Goal: Book appointment/travel/reservation

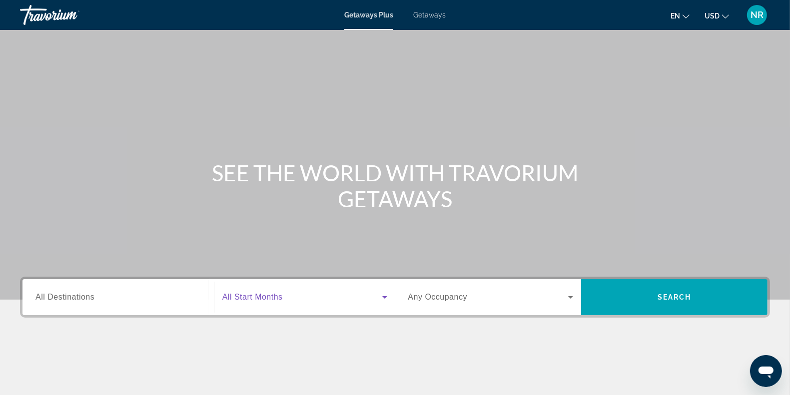
click at [298, 303] on span "Search widget" at bounding box center [302, 297] width 160 height 12
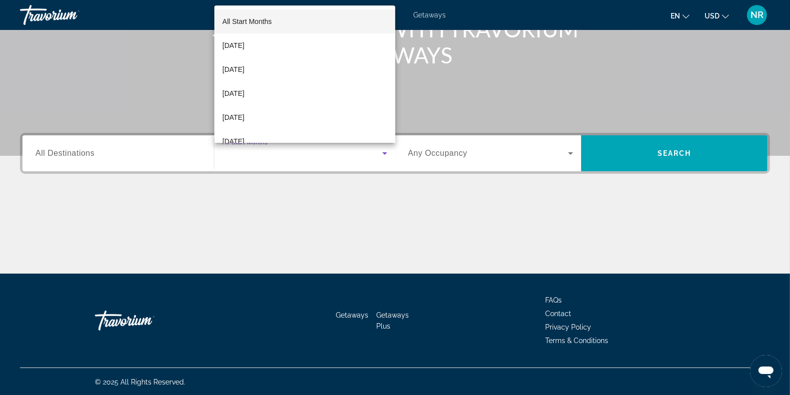
scroll to position [145, 0]
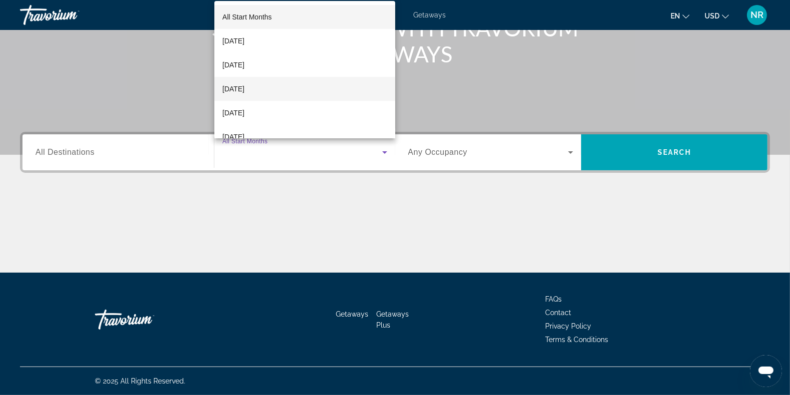
click at [244, 93] on span "[DATE]" at bounding box center [233, 89] width 22 height 12
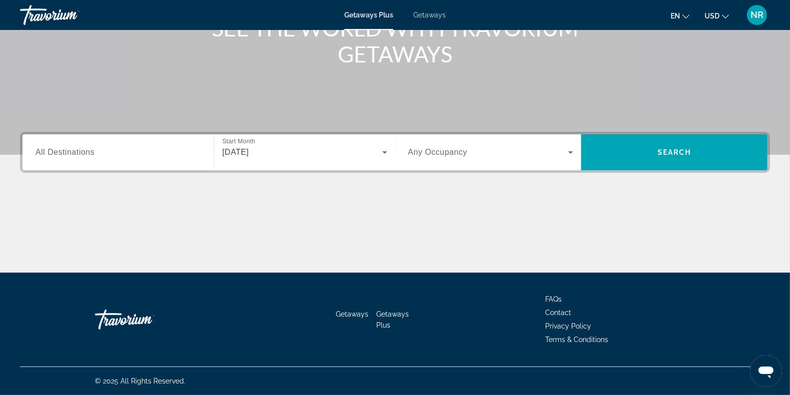
click at [450, 153] on span "Any Occupancy" at bounding box center [437, 152] width 59 height 8
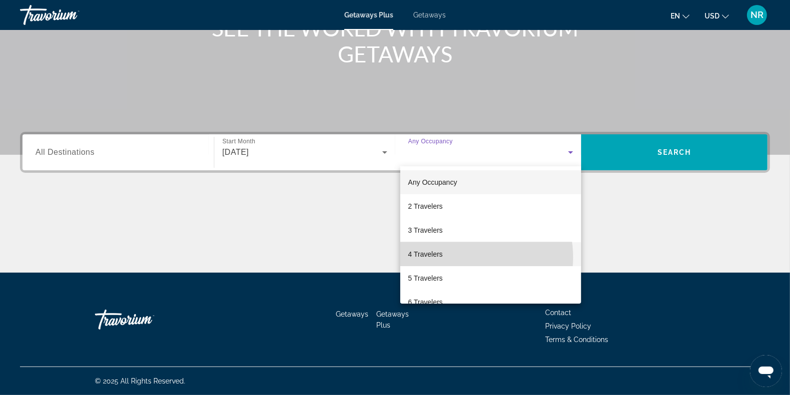
click at [462, 257] on mat-option "4 Travelers" at bounding box center [490, 254] width 181 height 24
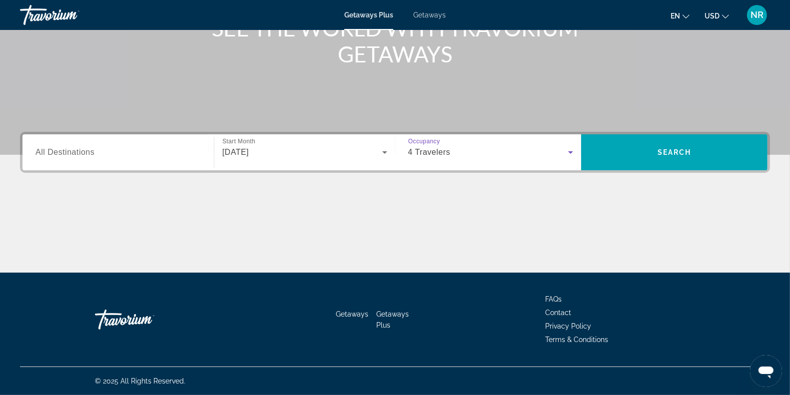
click at [457, 157] on div "4 Travelers" at bounding box center [488, 152] width 160 height 12
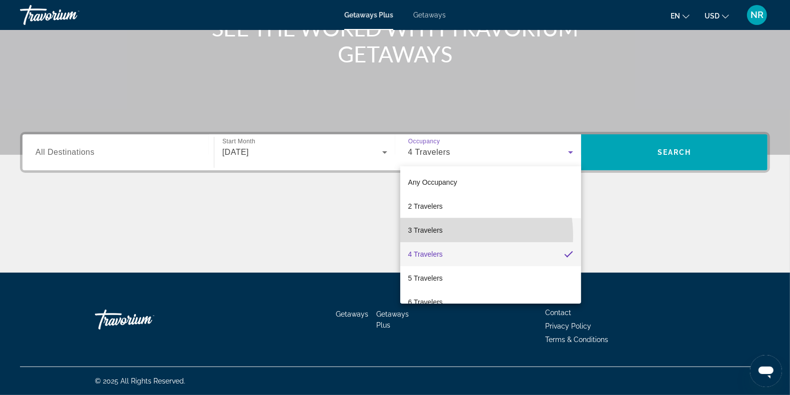
click at [445, 236] on mat-option "3 Travelers" at bounding box center [490, 230] width 181 height 24
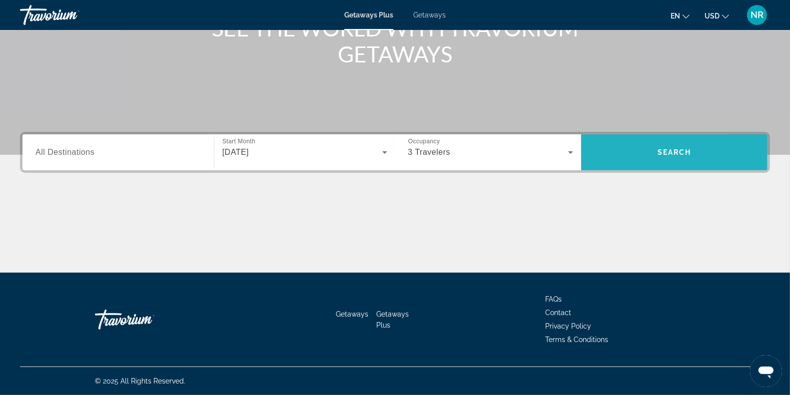
click at [620, 154] on span "Search" at bounding box center [674, 152] width 186 height 24
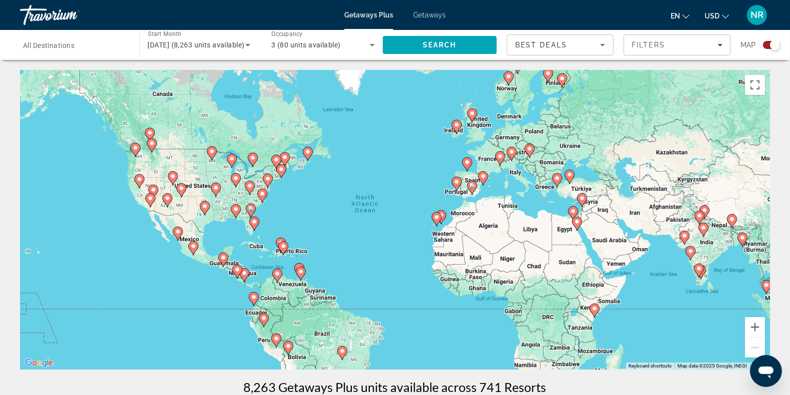
scroll to position [25, 0]
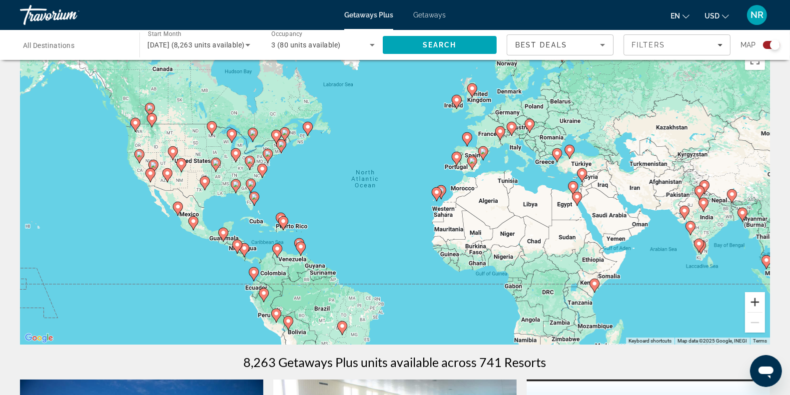
click at [752, 305] on button "Zoom in" at bounding box center [755, 302] width 20 height 20
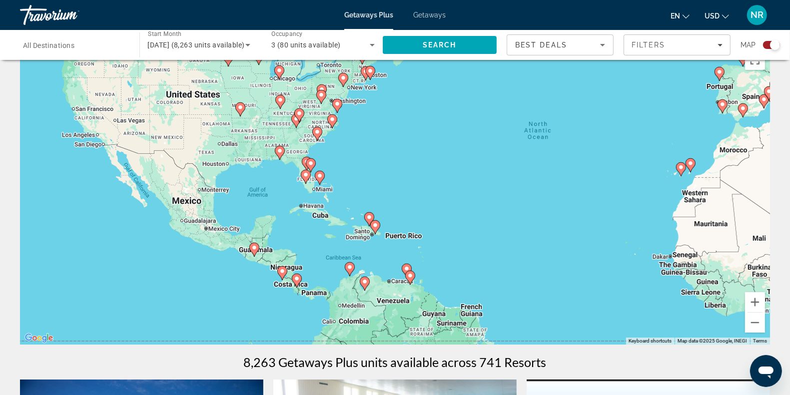
drag, startPoint x: 292, startPoint y: 154, endPoint x: 497, endPoint y: 121, distance: 207.3
click at [497, 121] on div "To activate drag with keyboard, press Alt + Enter. Once in keyboard drag state,…" at bounding box center [395, 195] width 750 height 300
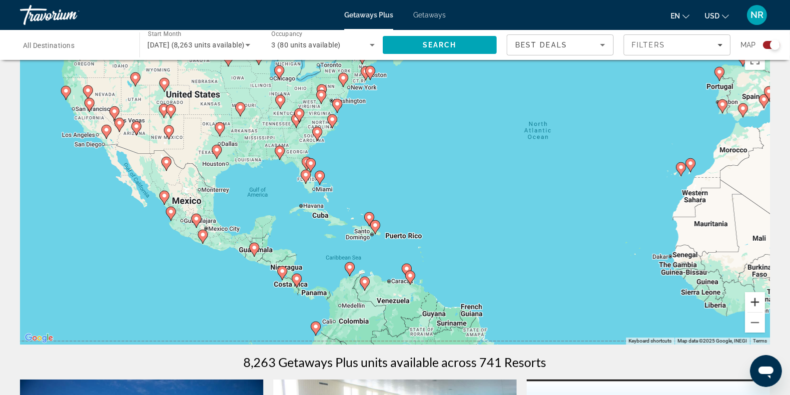
click at [753, 299] on button "Zoom in" at bounding box center [755, 302] width 20 height 20
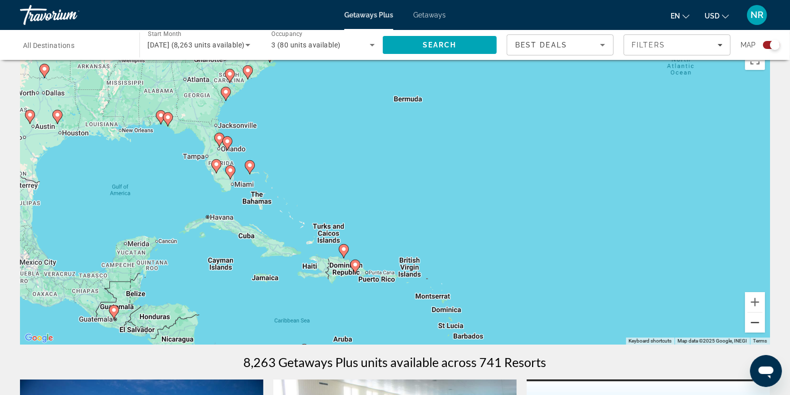
click at [759, 329] on button "Zoom out" at bounding box center [755, 323] width 20 height 20
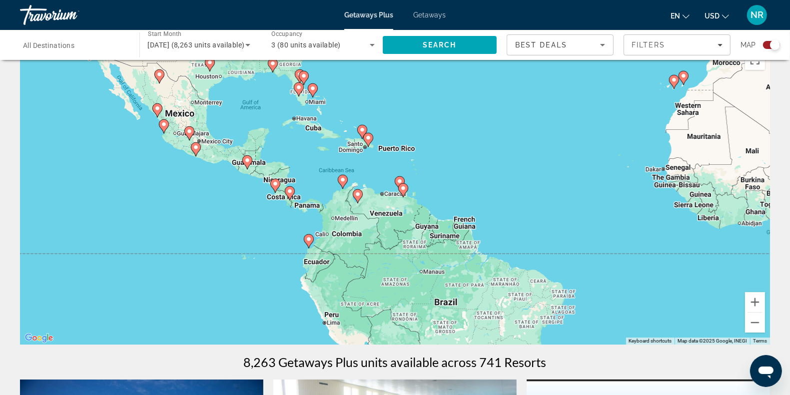
drag, startPoint x: 473, startPoint y: 232, endPoint x: 466, endPoint y: 141, distance: 91.7
click at [466, 141] on div "To activate drag with keyboard, press Alt + Enter. Once in keyboard drag state,…" at bounding box center [395, 195] width 750 height 300
click at [753, 303] on button "Zoom in" at bounding box center [755, 302] width 20 height 20
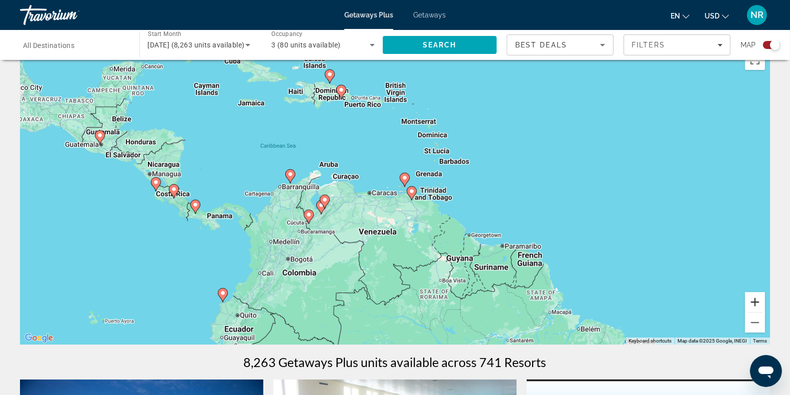
click at [753, 303] on button "Zoom in" at bounding box center [755, 302] width 20 height 20
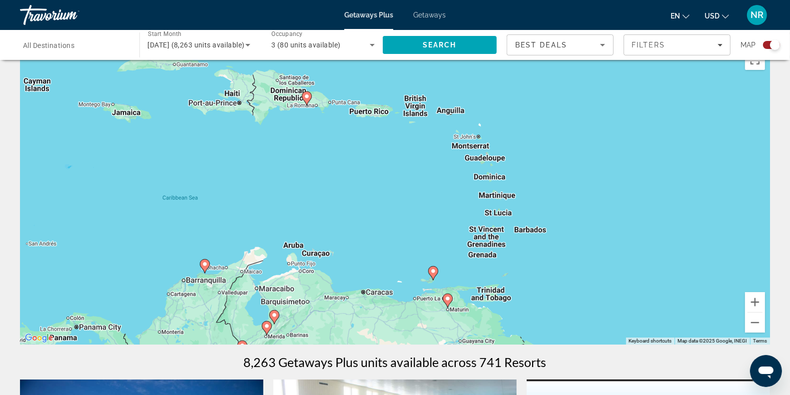
drag, startPoint x: 589, startPoint y: 114, endPoint x: 609, endPoint y: 216, distance: 104.3
click at [609, 216] on div "To activate drag with keyboard, press Alt + Enter. Once in keyboard drag state,…" at bounding box center [395, 195] width 750 height 300
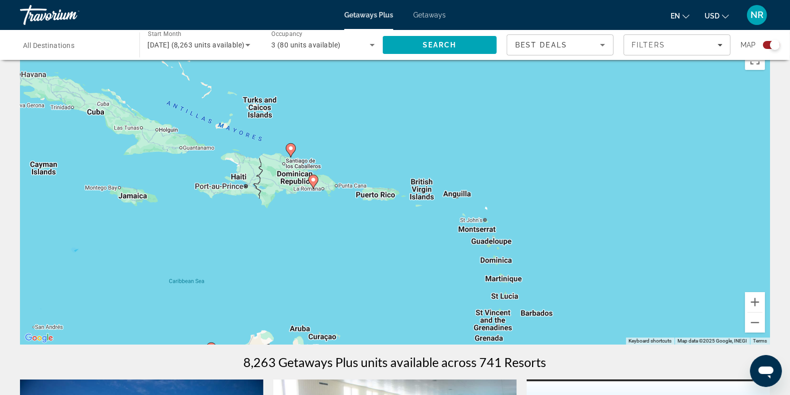
drag, startPoint x: 579, startPoint y: 103, endPoint x: 586, endPoint y: 190, distance: 86.6
click at [586, 190] on div "To activate drag with keyboard, press Alt + Enter. Once in keyboard drag state,…" at bounding box center [395, 195] width 750 height 300
click at [756, 301] on button "Zoom in" at bounding box center [755, 302] width 20 height 20
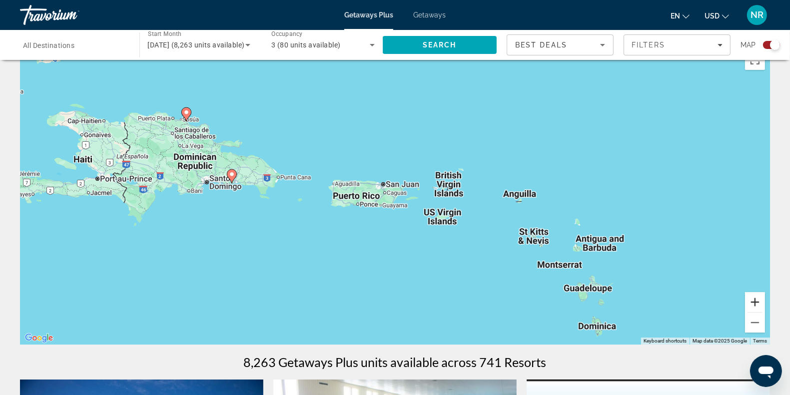
click at [753, 300] on button "Zoom in" at bounding box center [755, 302] width 20 height 20
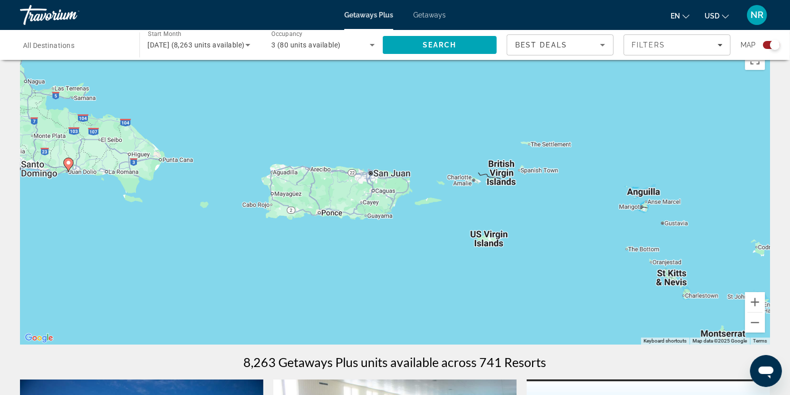
click at [423, 141] on div "To activate drag with keyboard, press Alt + Enter. Once in keyboard drag state,…" at bounding box center [395, 195] width 750 height 300
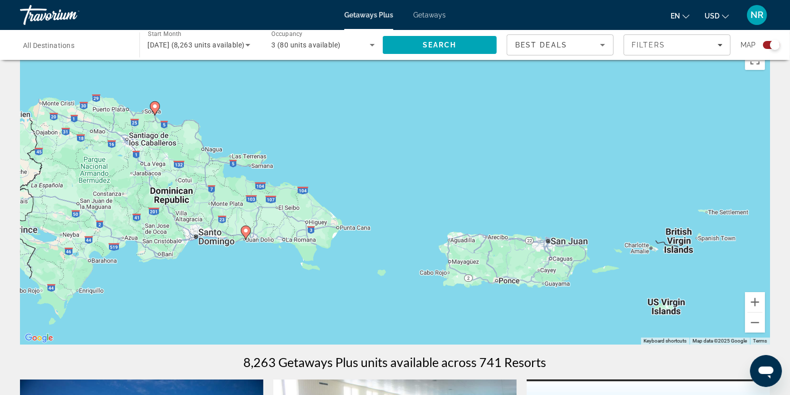
drag, startPoint x: 320, startPoint y: 97, endPoint x: 488, endPoint y: 161, distance: 179.4
click at [488, 161] on div "To activate drag with keyboard, press Alt + Enter. Once in keyboard drag state,…" at bounding box center [395, 195] width 750 height 300
click at [755, 303] on button "Zoom in" at bounding box center [755, 302] width 20 height 20
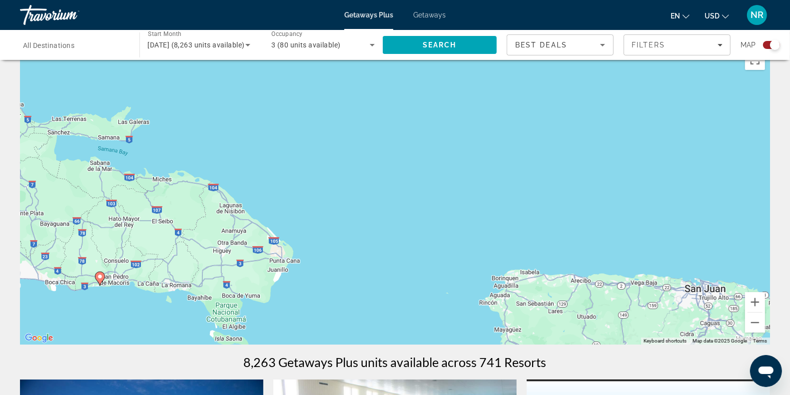
click at [378, 181] on div "To activate drag with keyboard, press Alt + Enter. Once in keyboard drag state,…" at bounding box center [395, 195] width 750 height 300
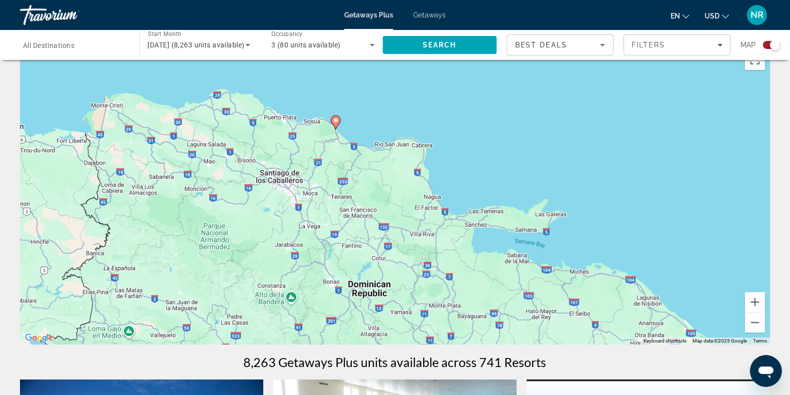
drag, startPoint x: 225, startPoint y: 127, endPoint x: 636, endPoint y: 223, distance: 421.4
click at [335, 122] on image "Main content" at bounding box center [336, 120] width 6 height 6
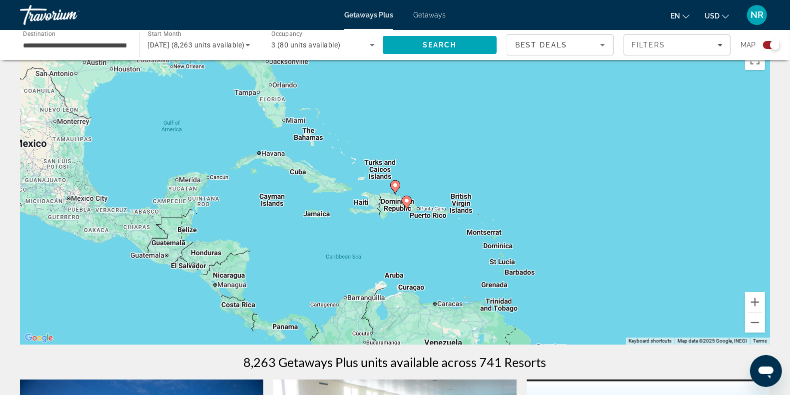
click at [406, 202] on image "Main content" at bounding box center [406, 201] width 6 height 6
type input "**********"
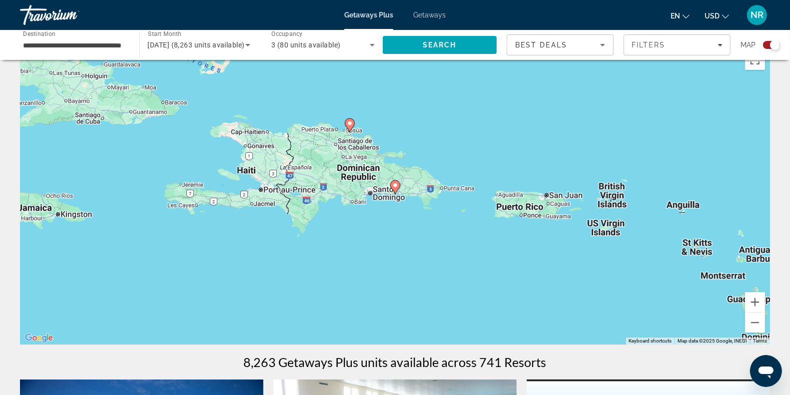
click at [401, 190] on div "To activate drag with keyboard, press Alt + Enter. Once in keyboard drag state,…" at bounding box center [395, 195] width 750 height 300
click at [353, 125] on icon "Main content" at bounding box center [349, 125] width 9 height 13
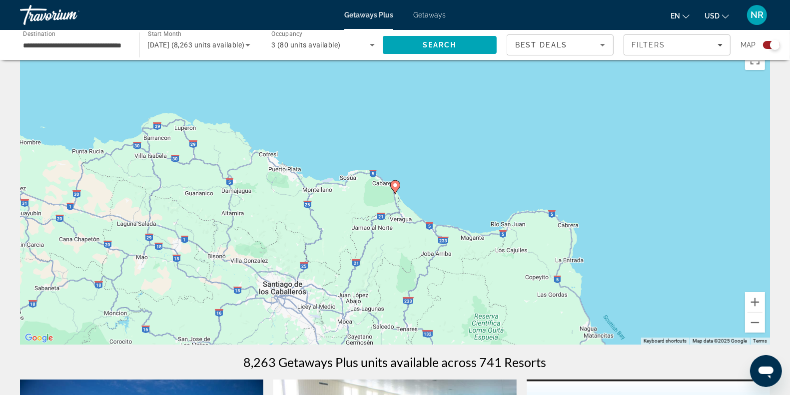
click at [395, 186] on image "Main content" at bounding box center [395, 185] width 6 height 6
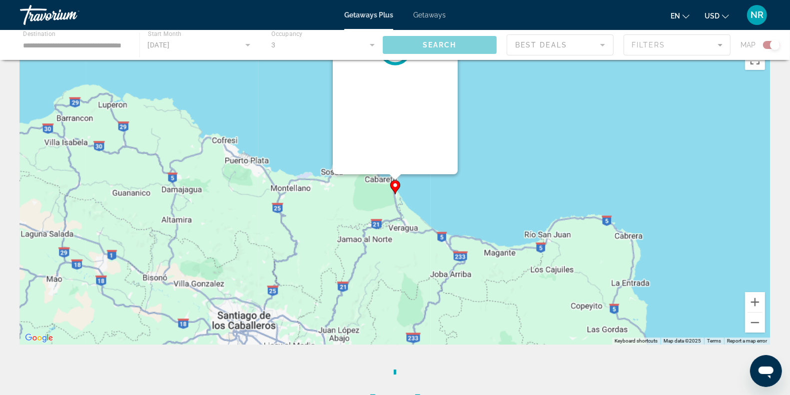
scroll to position [0, 0]
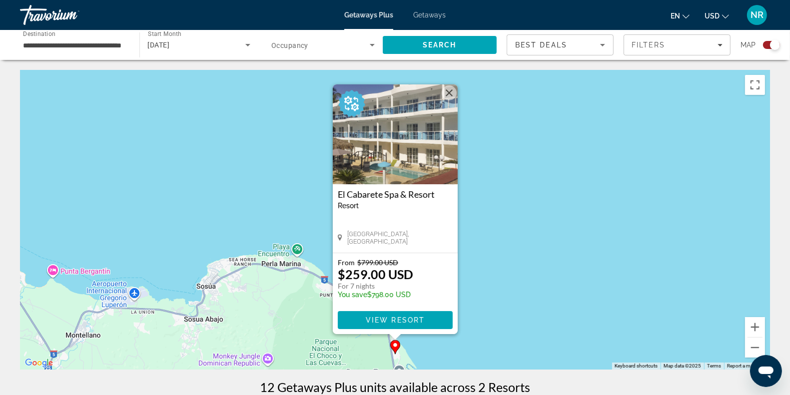
click at [451, 93] on button "Close" at bounding box center [448, 92] width 15 height 15
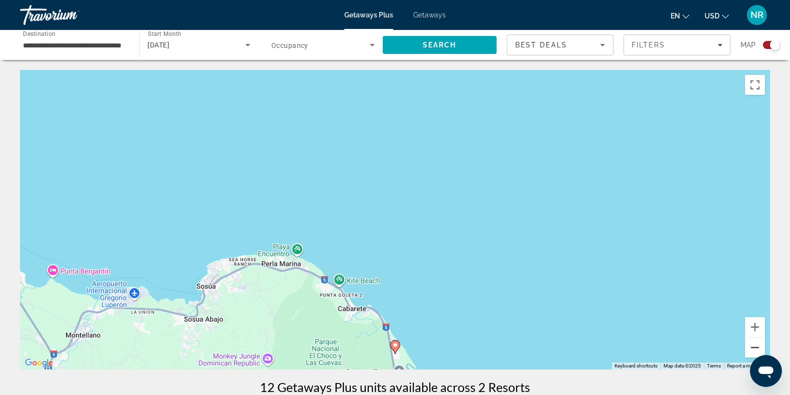
click at [755, 351] on button "Zoom out" at bounding box center [755, 348] width 20 height 20
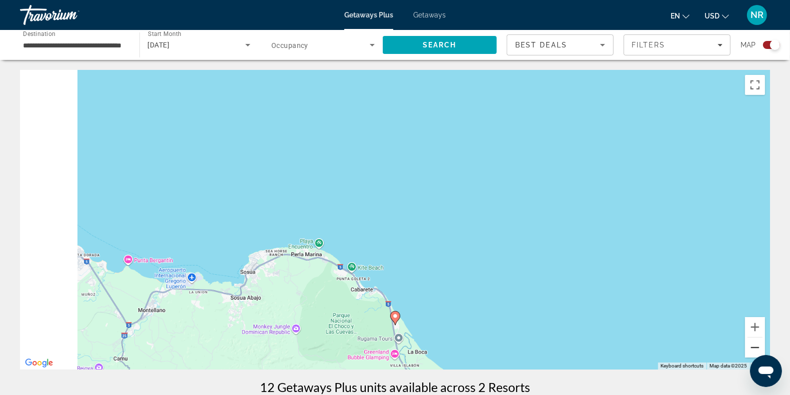
click at [755, 351] on button "Zoom out" at bounding box center [755, 348] width 20 height 20
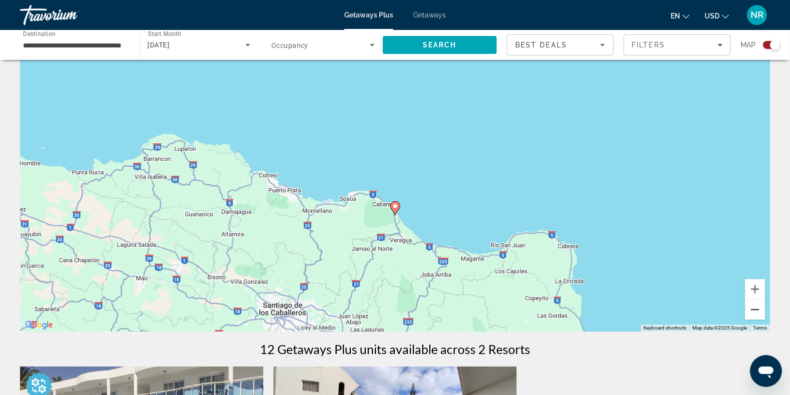
scroll to position [37, 0]
click at [755, 311] on button "Zoom out" at bounding box center [755, 310] width 20 height 20
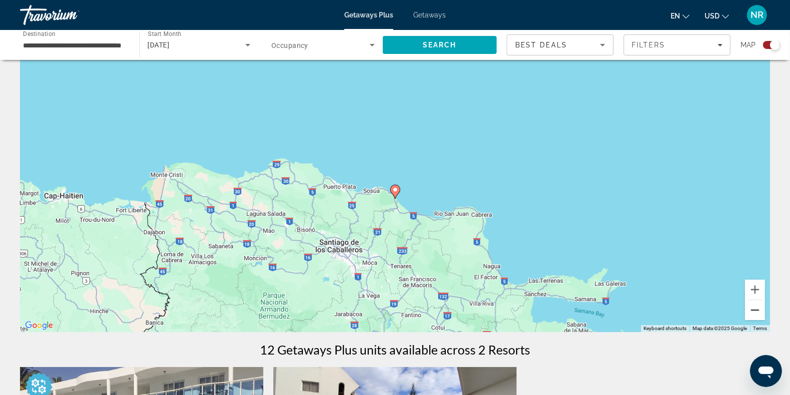
click at [755, 311] on button "Zoom out" at bounding box center [755, 310] width 20 height 20
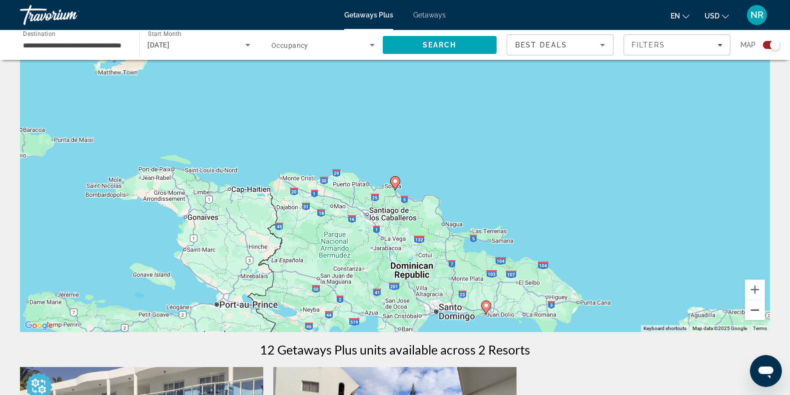
click at [755, 311] on button "Zoom out" at bounding box center [755, 310] width 20 height 20
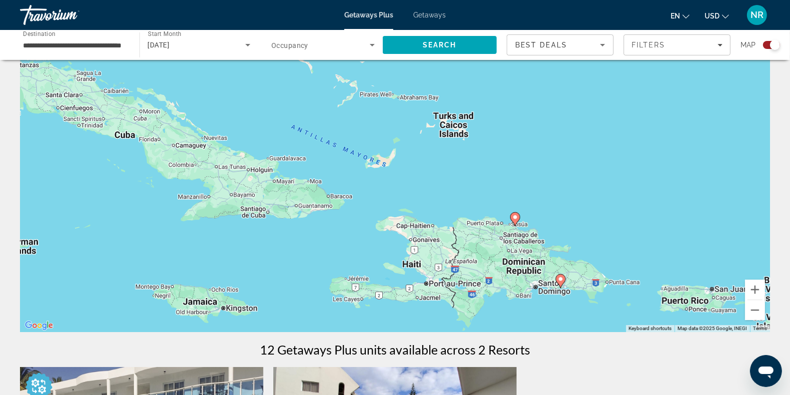
drag, startPoint x: 480, startPoint y: 158, endPoint x: 601, endPoint y: 198, distance: 127.3
click at [601, 198] on div "To activate drag with keyboard, press Alt + Enter. Once in keyboard drag state,…" at bounding box center [395, 182] width 750 height 300
click at [750, 315] on button "Zoom out" at bounding box center [755, 310] width 20 height 20
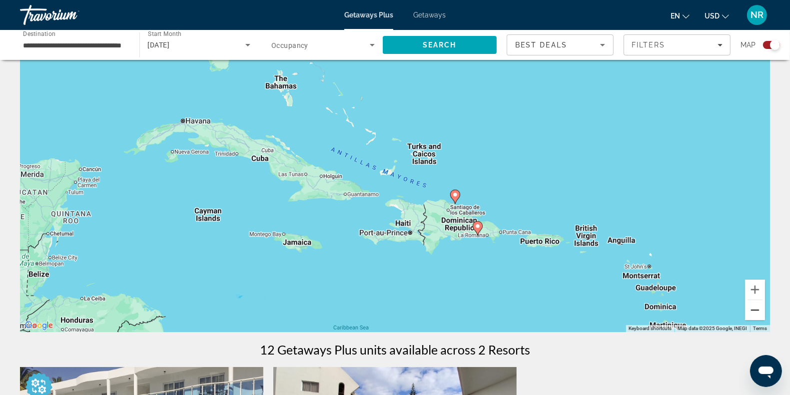
click at [750, 315] on button "Zoom out" at bounding box center [755, 310] width 20 height 20
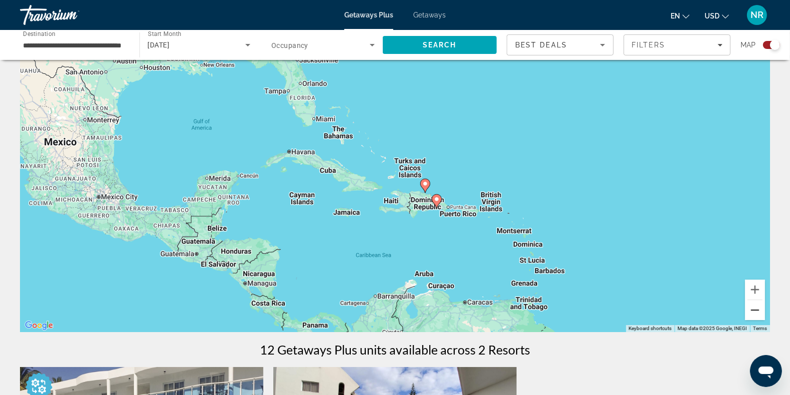
click at [750, 315] on button "Zoom out" at bounding box center [755, 310] width 20 height 20
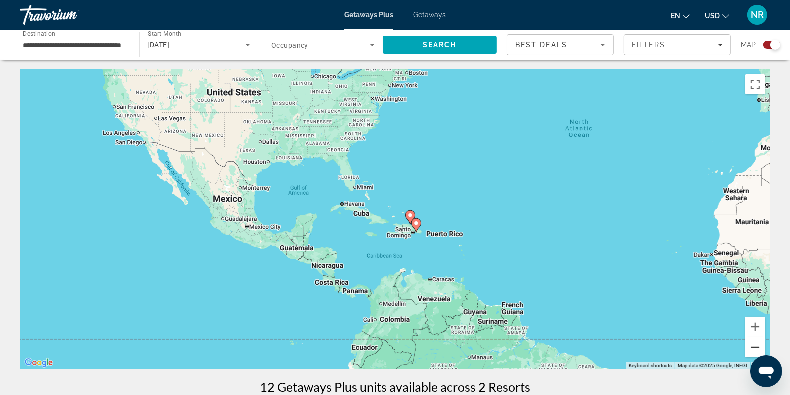
scroll to position [0, 0]
click at [455, 45] on span "Search" at bounding box center [439, 45] width 34 height 8
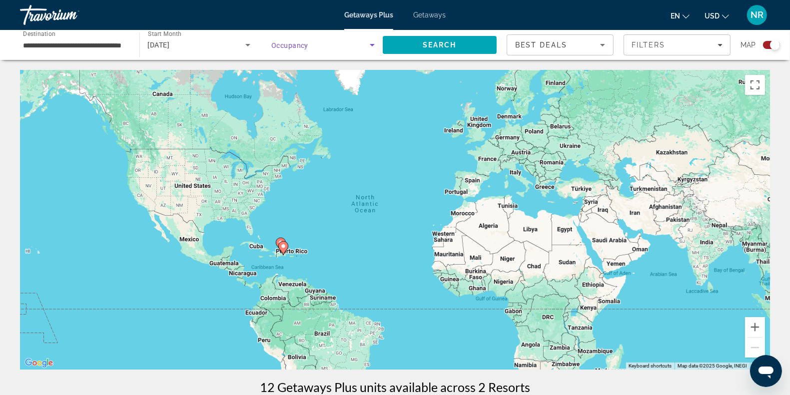
click at [333, 48] on span "Search widget" at bounding box center [320, 45] width 98 height 12
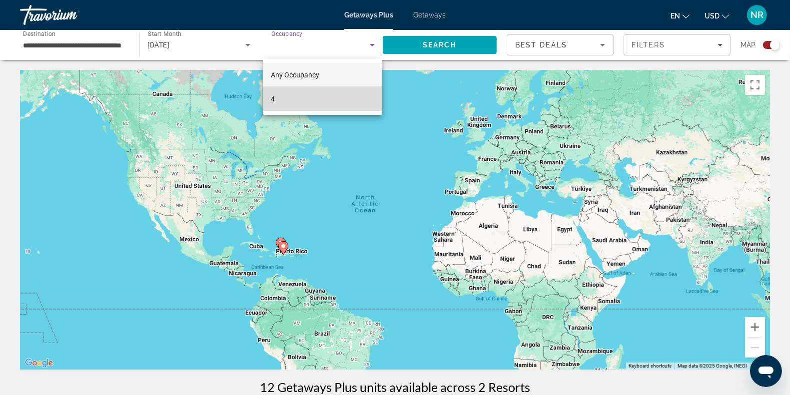
click at [313, 93] on mat-option "4" at bounding box center [322, 99] width 119 height 24
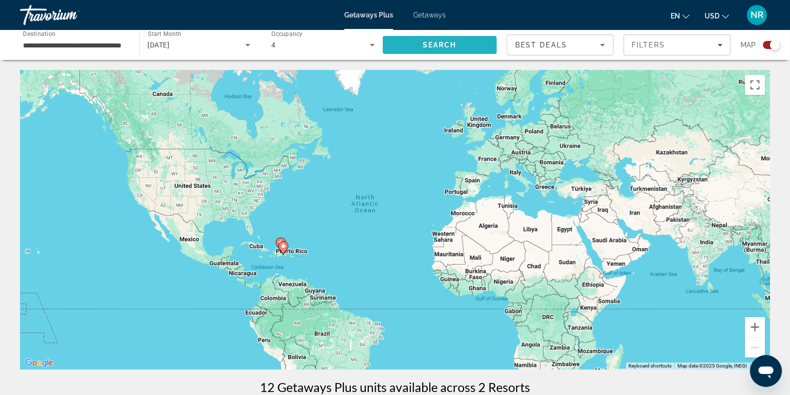
click at [447, 50] on span "Search" at bounding box center [440, 45] width 114 height 24
click at [97, 43] on input "**********" at bounding box center [74, 45] width 103 height 12
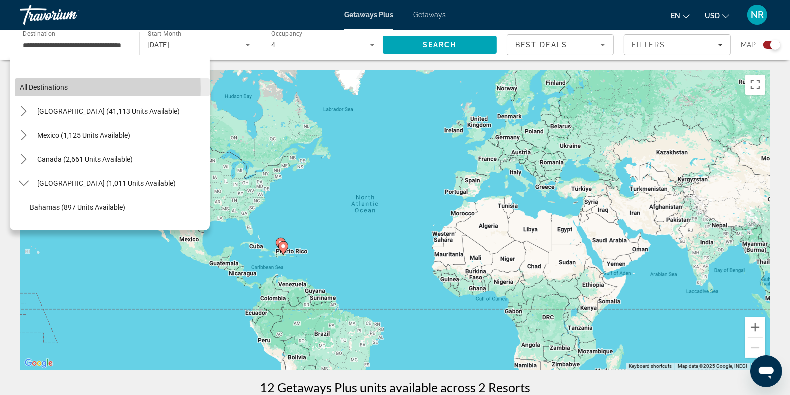
click at [35, 88] on span "All destinations" at bounding box center [44, 87] width 48 height 8
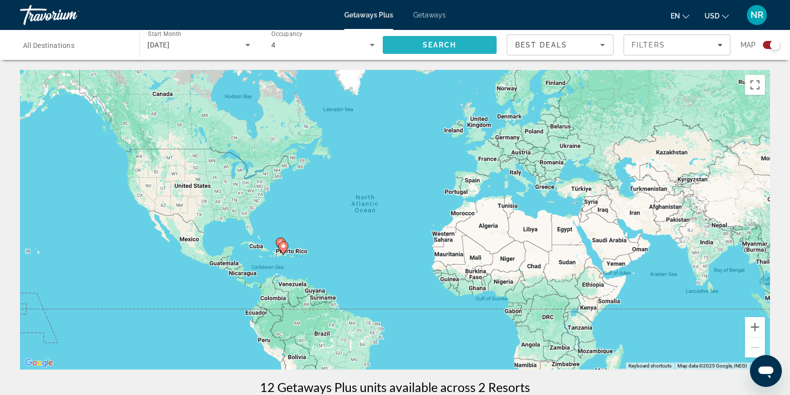
click at [405, 46] on span "Search" at bounding box center [440, 45] width 114 height 24
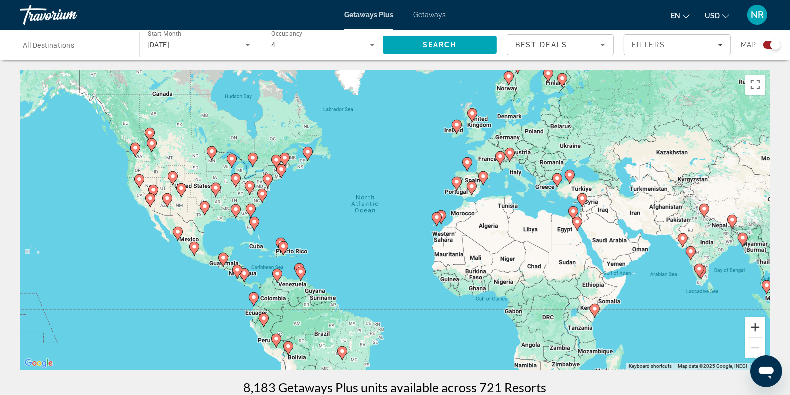
click at [749, 326] on button "Zoom in" at bounding box center [755, 327] width 20 height 20
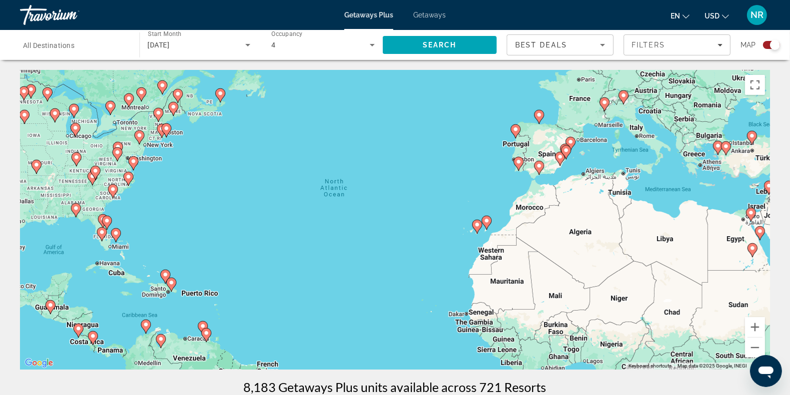
click at [260, 202] on div "To activate drag with keyboard, press Alt + Enter. Once in keyboard drag state,…" at bounding box center [395, 220] width 750 height 300
click at [335, 193] on div "To activate drag with keyboard, press Alt + Enter. Once in keyboard drag state,…" at bounding box center [395, 220] width 750 height 300
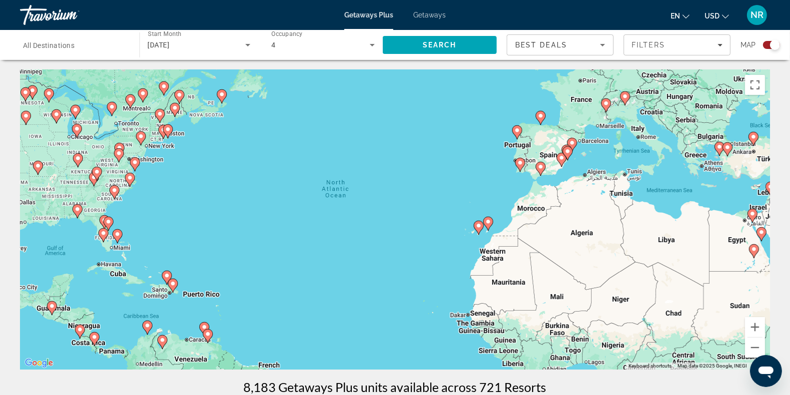
click at [258, 145] on div "To activate drag with keyboard, press Alt + Enter. Once in keyboard drag state,…" at bounding box center [395, 220] width 750 height 300
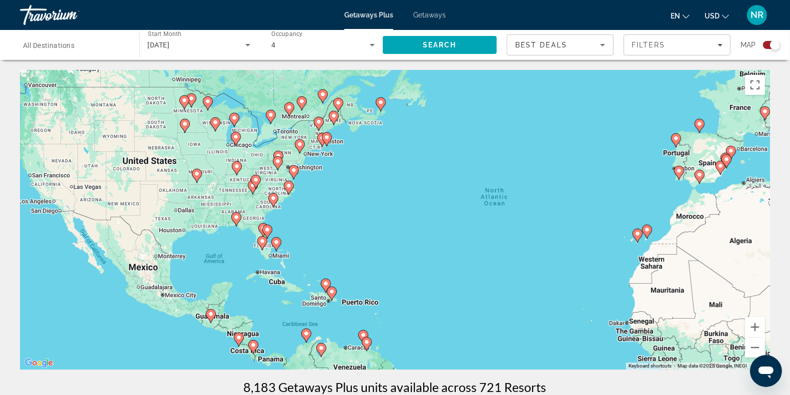
drag, startPoint x: 258, startPoint y: 145, endPoint x: 417, endPoint y: 153, distance: 160.0
click at [417, 153] on div "To activate drag with keyboard, press Alt + Enter. Once in keyboard drag state,…" at bounding box center [395, 220] width 750 height 300
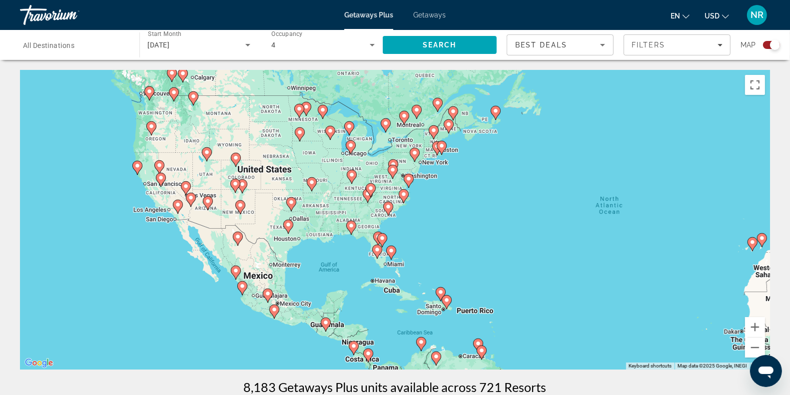
drag, startPoint x: 399, startPoint y: 185, endPoint x: 510, endPoint y: 192, distance: 111.6
click at [510, 192] on div "To activate drag with keyboard, press Alt + Enter. Once in keyboard drag state,…" at bounding box center [395, 220] width 750 height 300
click at [754, 333] on button "Zoom in" at bounding box center [755, 327] width 20 height 20
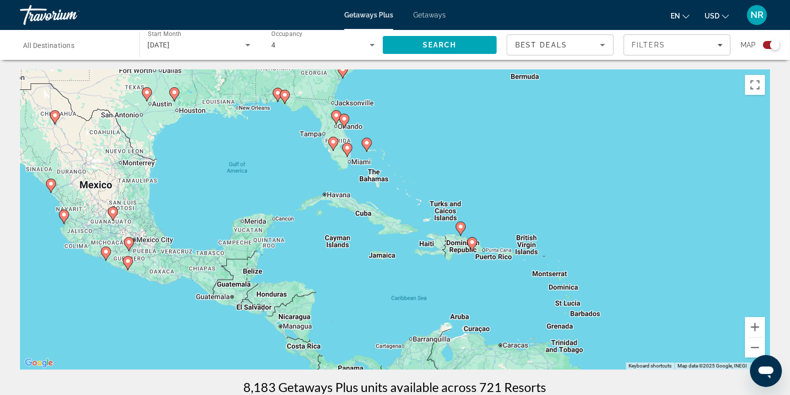
drag, startPoint x: 632, startPoint y: 295, endPoint x: 603, endPoint y: 143, distance: 154.0
click at [603, 143] on div "To activate drag with keyboard, press Alt + Enter. Once in keyboard drag state,…" at bounding box center [395, 220] width 750 height 300
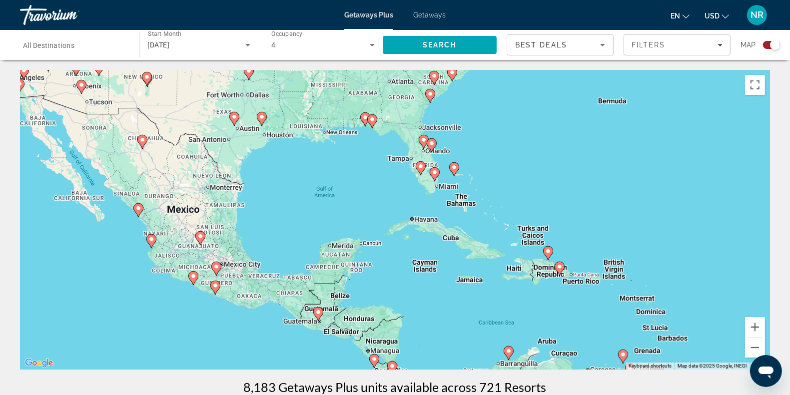
drag, startPoint x: 624, startPoint y: 225, endPoint x: 712, endPoint y: 248, distance: 90.4
click at [712, 248] on div "To activate drag with keyboard, press Alt + Enter. Once in keyboard drag state,…" at bounding box center [395, 220] width 750 height 300
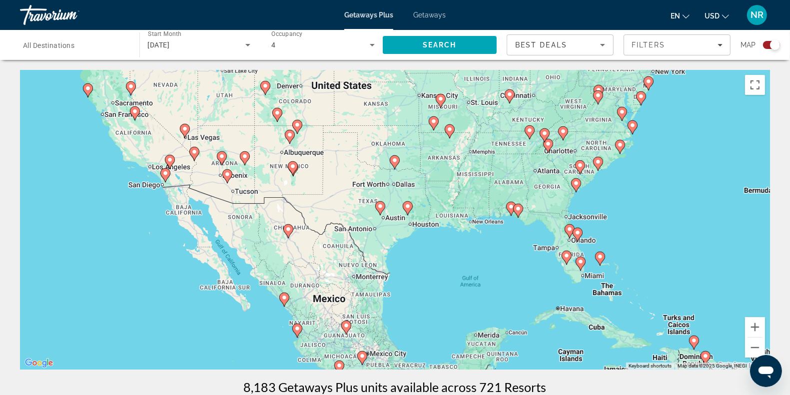
drag, startPoint x: 333, startPoint y: 184, endPoint x: 482, endPoint y: 273, distance: 174.0
click at [482, 273] on div "To activate drag with keyboard, press Alt + Enter. Once in keyboard drag state,…" at bounding box center [395, 220] width 750 height 300
click at [88, 95] on icon "Main content" at bounding box center [87, 90] width 9 height 13
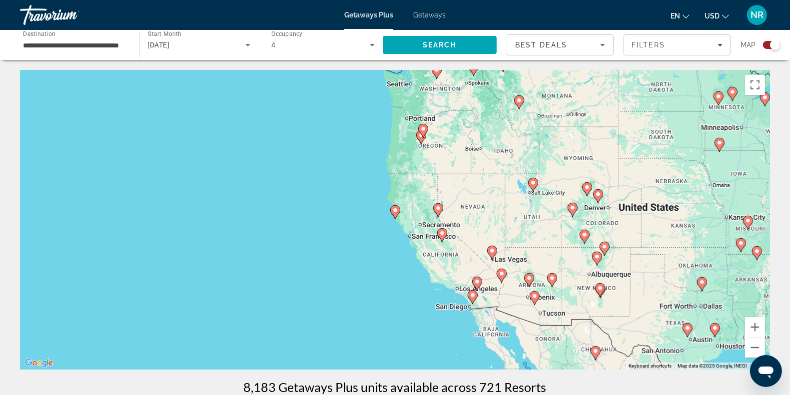
click at [393, 205] on gmp-advanced-marker "Main content" at bounding box center [395, 212] width 10 height 15
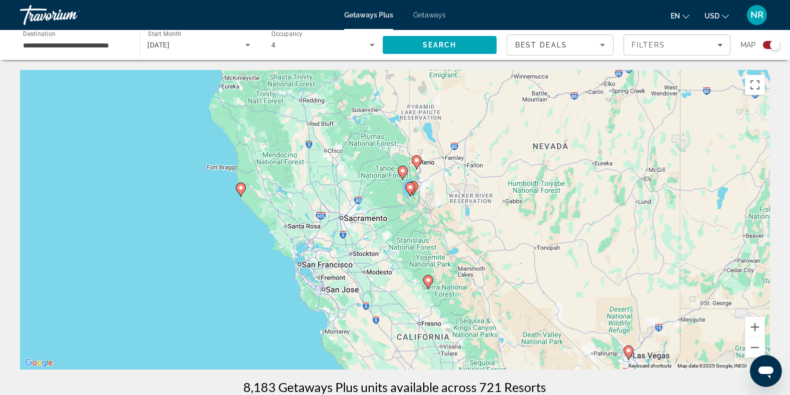
drag, startPoint x: 485, startPoint y: 189, endPoint x: 329, endPoint y: 166, distance: 157.9
click at [329, 166] on div "To activate drag with keyboard, press Alt + Enter. Once in keyboard drag state,…" at bounding box center [395, 220] width 750 height 300
click at [755, 348] on button "Zoom out" at bounding box center [755, 348] width 20 height 20
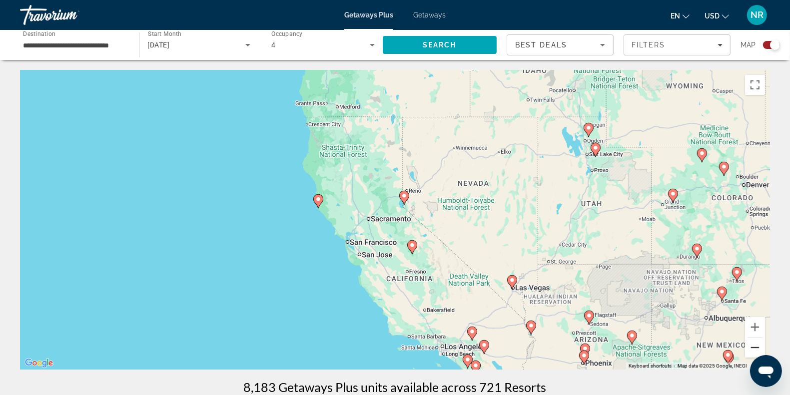
click at [755, 348] on button "Zoom out" at bounding box center [755, 348] width 20 height 20
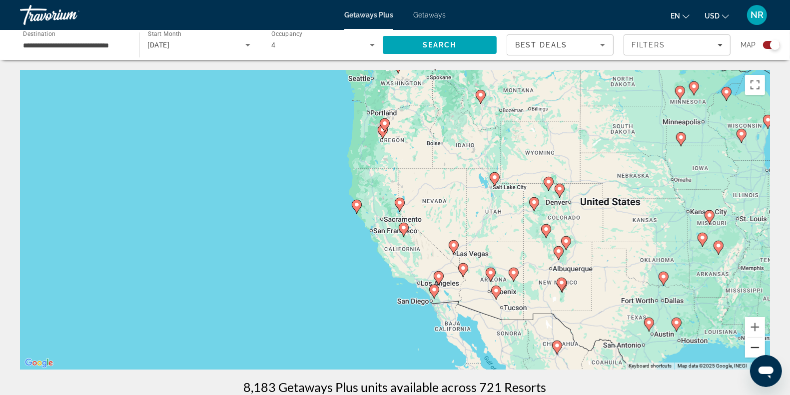
click at [753, 348] on button "Zoom out" at bounding box center [755, 348] width 20 height 20
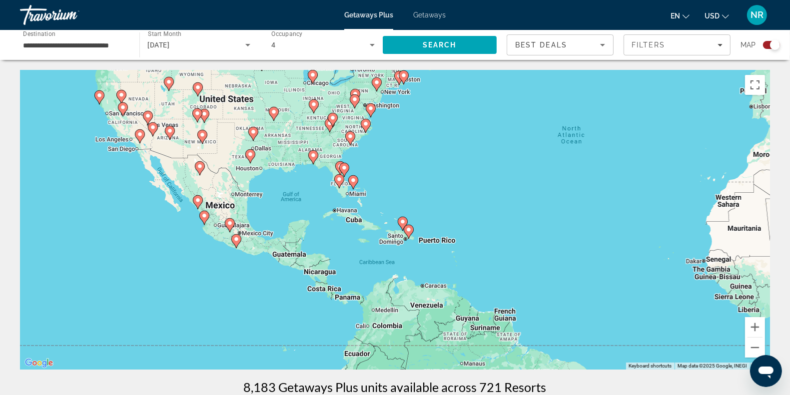
drag, startPoint x: 680, startPoint y: 271, endPoint x: 397, endPoint y: 154, distance: 305.9
click at [397, 154] on div "To activate drag with keyboard, press Alt + Enter. Once in keyboard drag state,…" at bounding box center [395, 220] width 750 height 300
click at [350, 285] on div "To activate drag with keyboard, press Alt + Enter. Once in keyboard drag state,…" at bounding box center [395, 220] width 750 height 300
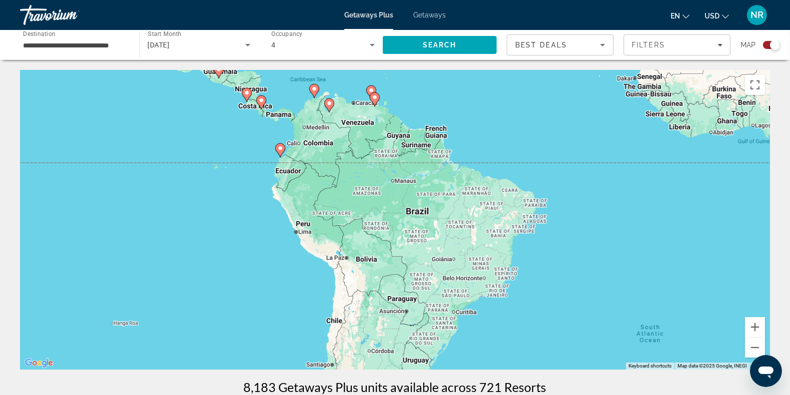
drag, startPoint x: 633, startPoint y: 306, endPoint x: 562, endPoint y: 123, distance: 196.0
click at [562, 123] on div "To activate drag with keyboard, press Alt + Enter. Once in keyboard drag state,…" at bounding box center [395, 220] width 750 height 300
click at [750, 346] on button "Zoom out" at bounding box center [755, 348] width 20 height 20
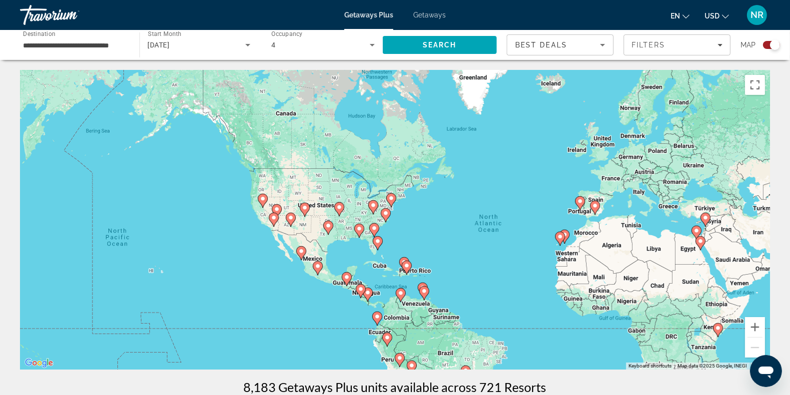
drag, startPoint x: 470, startPoint y: 150, endPoint x: 510, endPoint y: 291, distance: 145.9
click at [510, 291] on div "To activate drag with keyboard, press Alt + Enter. Once in keyboard drag state,…" at bounding box center [395, 220] width 750 height 300
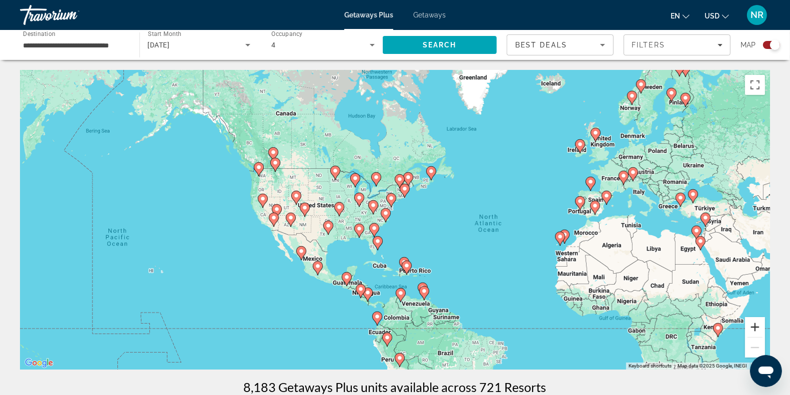
click at [758, 331] on button "Zoom in" at bounding box center [755, 327] width 20 height 20
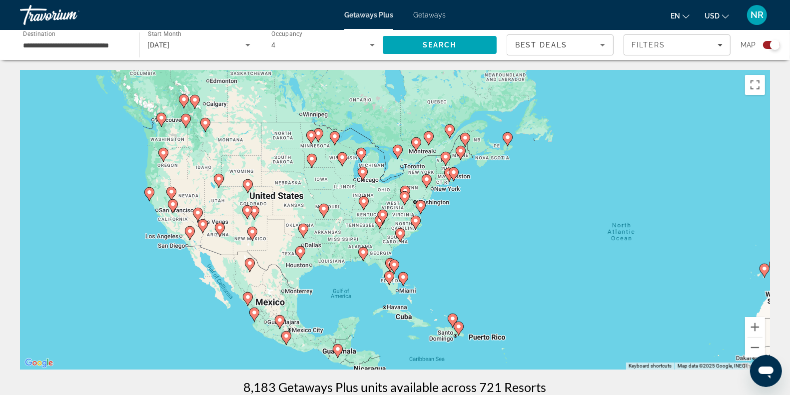
drag, startPoint x: 507, startPoint y: 274, endPoint x: 548, endPoint y: 280, distance: 41.5
click at [548, 280] on div "To activate drag with keyboard, press Alt + Enter. Once in keyboard drag state,…" at bounding box center [395, 220] width 750 height 300
click at [753, 323] on button "Zoom in" at bounding box center [755, 327] width 20 height 20
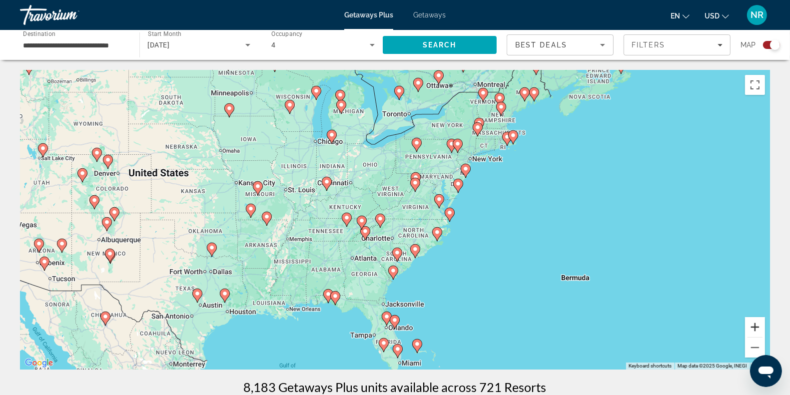
click at [753, 323] on button "Zoom in" at bounding box center [755, 327] width 20 height 20
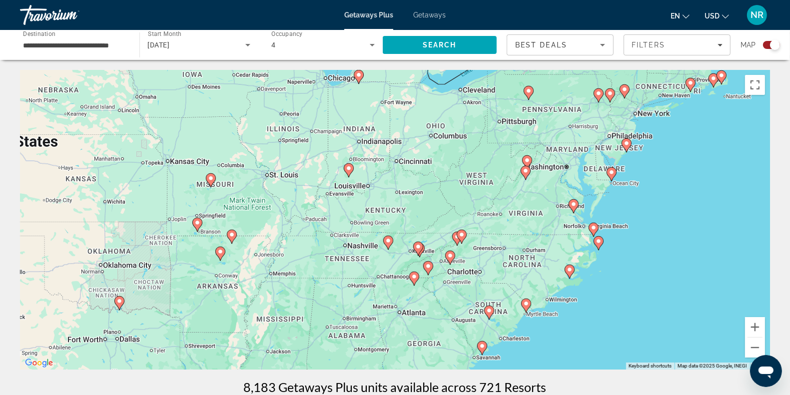
drag, startPoint x: 591, startPoint y: 206, endPoint x: 682, endPoint y: 221, distance: 92.6
click at [682, 221] on div "To activate drag with keyboard, press Alt + Enter. Once in keyboard drag state,…" at bounding box center [395, 220] width 750 height 300
click at [747, 335] on button "Zoom in" at bounding box center [755, 327] width 20 height 20
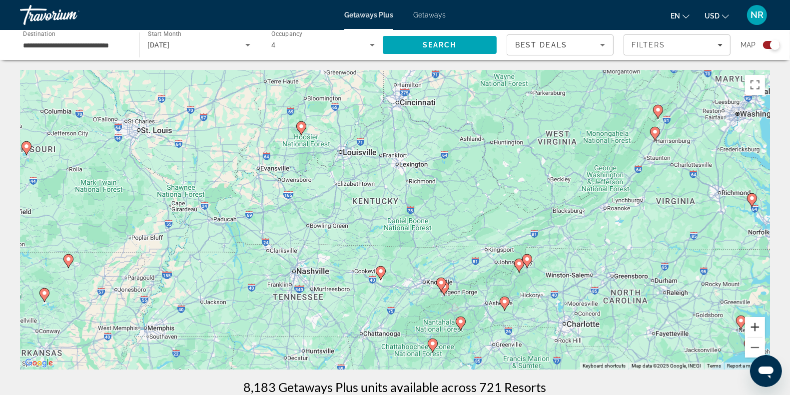
click at [747, 335] on button "Zoom in" at bounding box center [755, 327] width 20 height 20
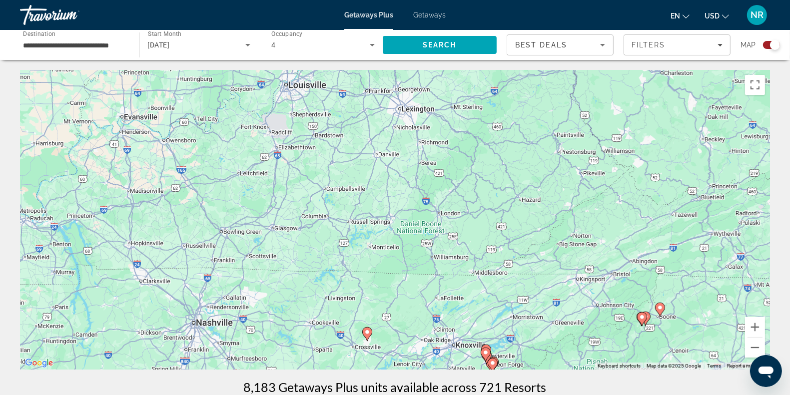
click at [652, 191] on div "To activate drag with keyboard, press Alt + Enter. Once in keyboard drag state,…" at bounding box center [395, 220] width 750 height 300
click at [626, 228] on div "To activate drag with keyboard, press Alt + Enter. Once in keyboard drag state,…" at bounding box center [395, 220] width 750 height 300
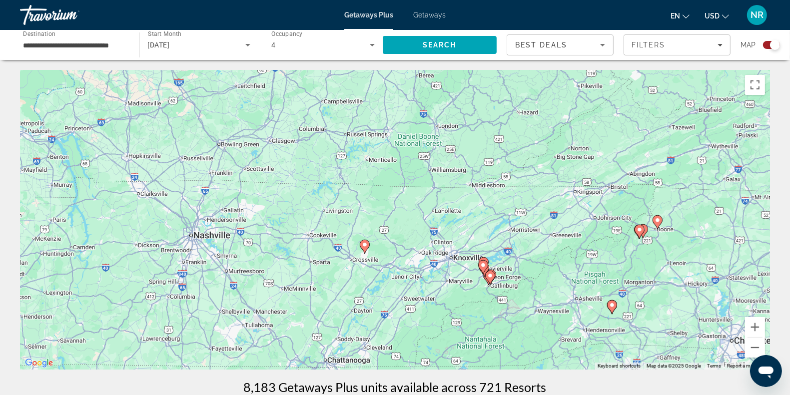
drag, startPoint x: 626, startPoint y: 228, endPoint x: 623, endPoint y: 139, distance: 88.9
click at [623, 139] on div "To activate drag with keyboard, press Alt + Enter. Once in keyboard drag state,…" at bounding box center [395, 220] width 750 height 300
click at [748, 331] on button "Zoom in" at bounding box center [755, 327] width 20 height 20
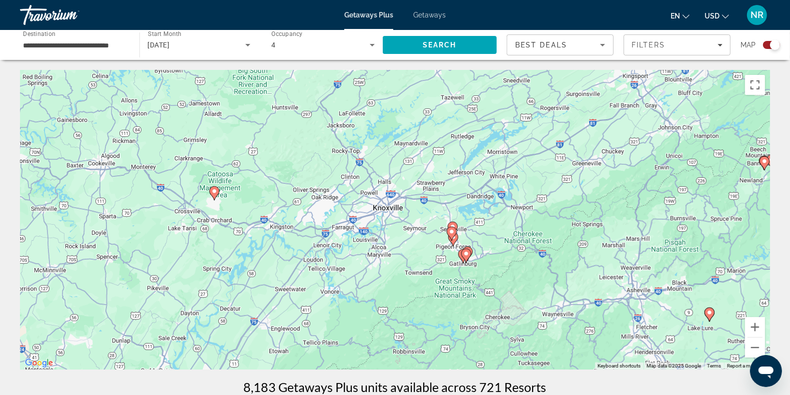
drag, startPoint x: 638, startPoint y: 257, endPoint x: 514, endPoint y: 166, distance: 153.5
click at [514, 166] on div "To activate drag with keyboard, press Alt + Enter. Once in keyboard drag state,…" at bounding box center [395, 220] width 750 height 300
click at [748, 320] on button "Zoom in" at bounding box center [755, 327] width 20 height 20
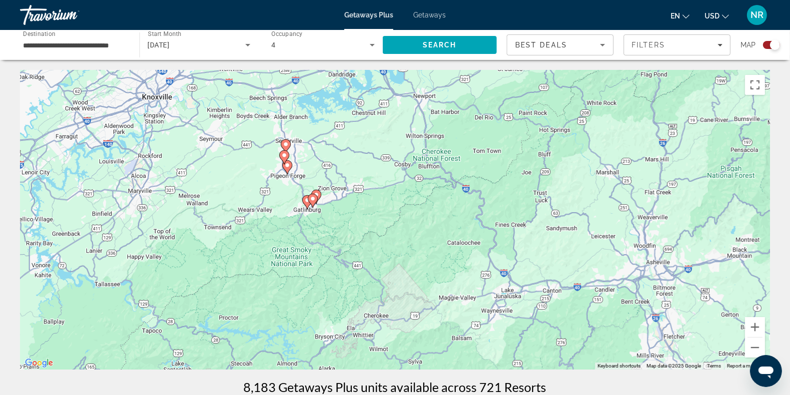
drag, startPoint x: 625, startPoint y: 255, endPoint x: 417, endPoint y: 165, distance: 226.4
click at [417, 165] on div "To activate drag with keyboard, press Alt + Enter. Once in keyboard drag state,…" at bounding box center [395, 220] width 750 height 300
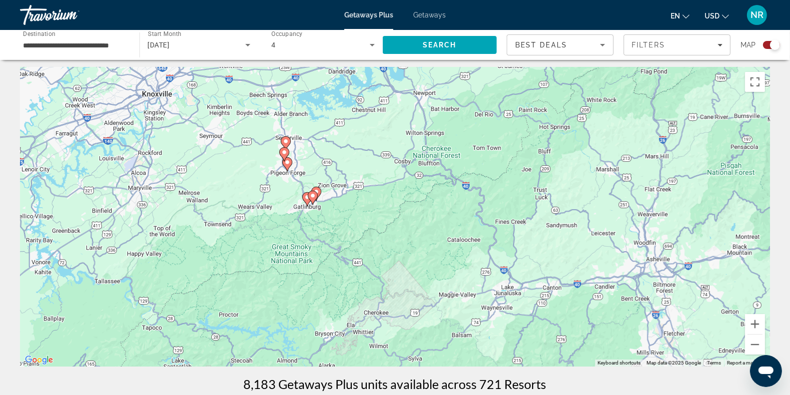
scroll to position [3, 0]
click at [757, 320] on button "Zoom in" at bounding box center [755, 324] width 20 height 20
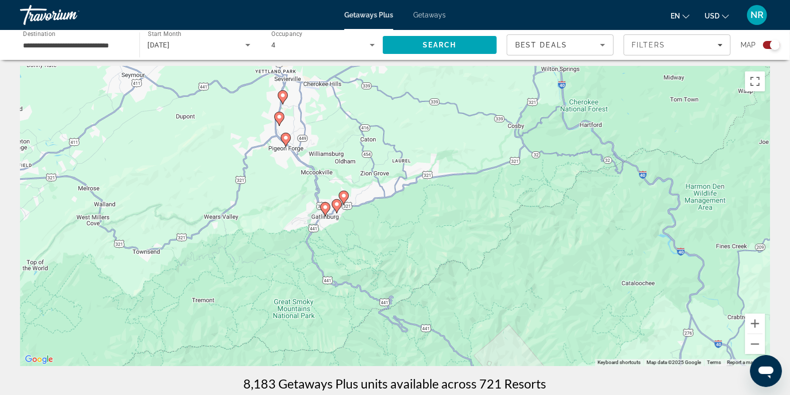
drag, startPoint x: 327, startPoint y: 244, endPoint x: 435, endPoint y: 265, distance: 110.0
click at [435, 265] on div "To activate drag with keyboard, press Alt + Enter. Once in keyboard drag state,…" at bounding box center [395, 216] width 750 height 300
click at [752, 323] on button "Zoom in" at bounding box center [755, 324] width 20 height 20
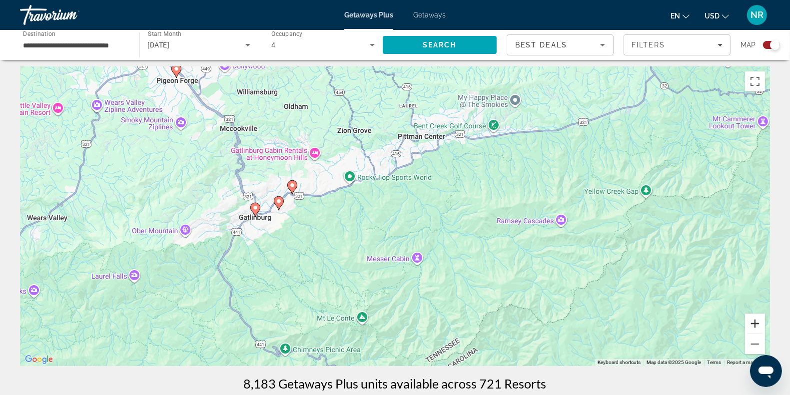
click at [752, 323] on button "Zoom in" at bounding box center [755, 324] width 20 height 20
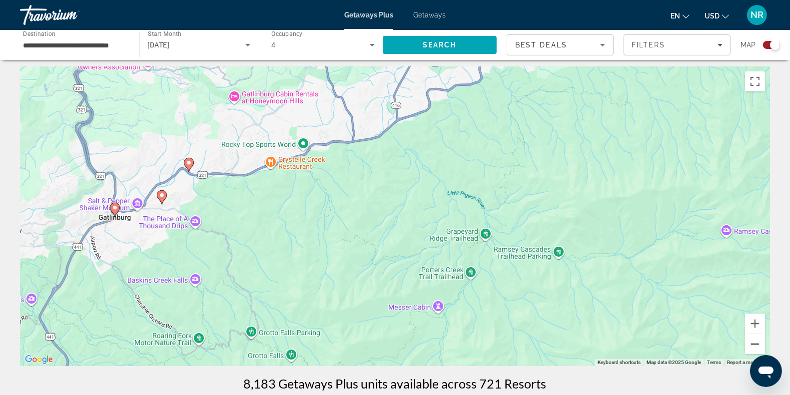
click at [748, 340] on button "Zoom out" at bounding box center [755, 344] width 20 height 20
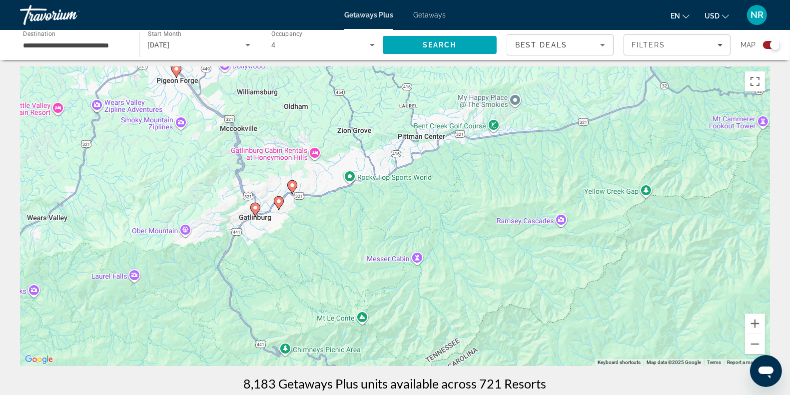
click at [256, 205] on image "Main content" at bounding box center [255, 208] width 6 height 6
type input "**********"
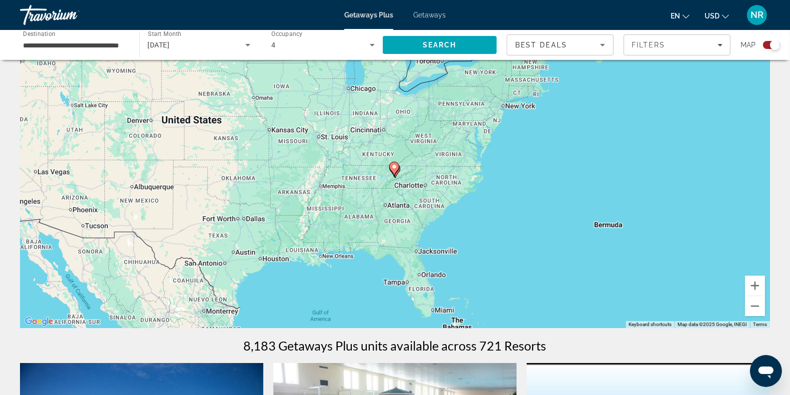
scroll to position [53, 0]
